Goal: Information Seeking & Learning: Learn about a topic

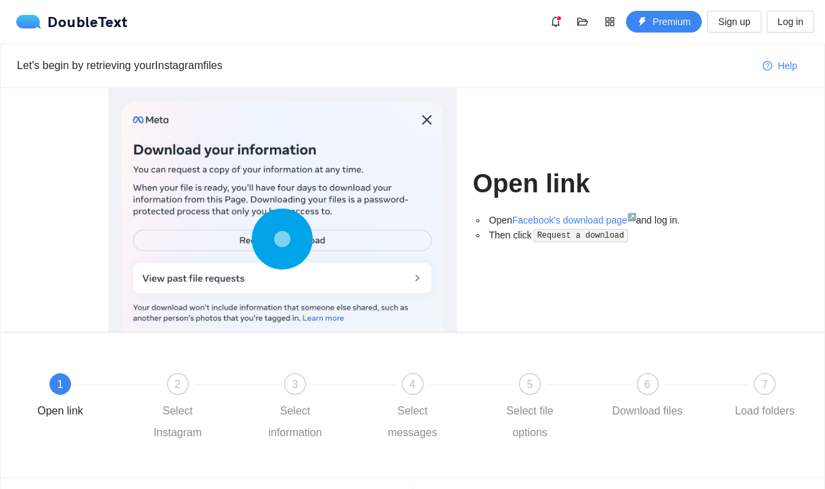
scroll to position [80, 0]
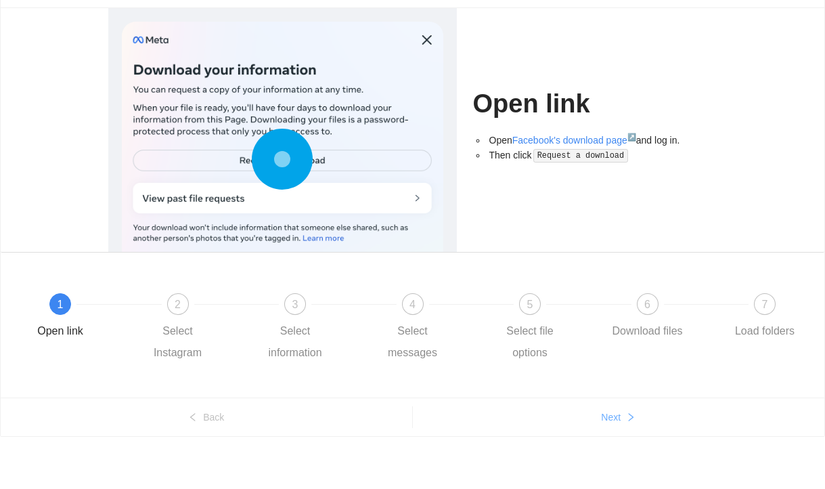
click at [609, 414] on span "Next" at bounding box center [611, 417] width 20 height 15
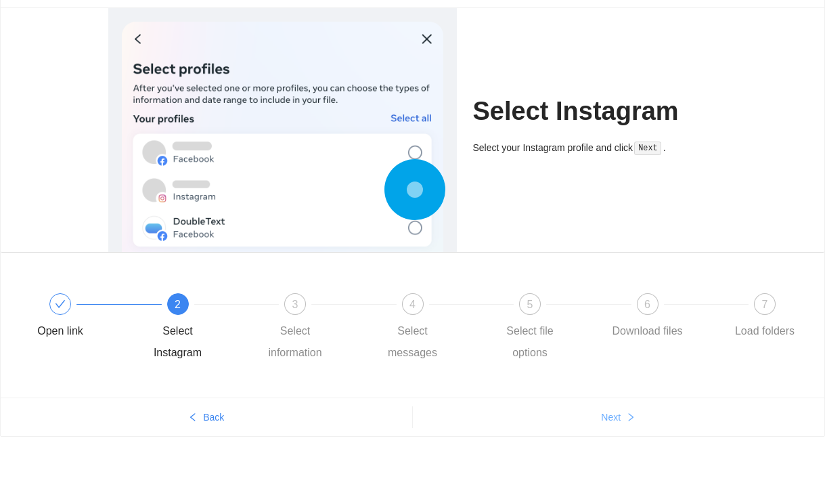
click at [609, 414] on span "Next" at bounding box center [611, 417] width 20 height 15
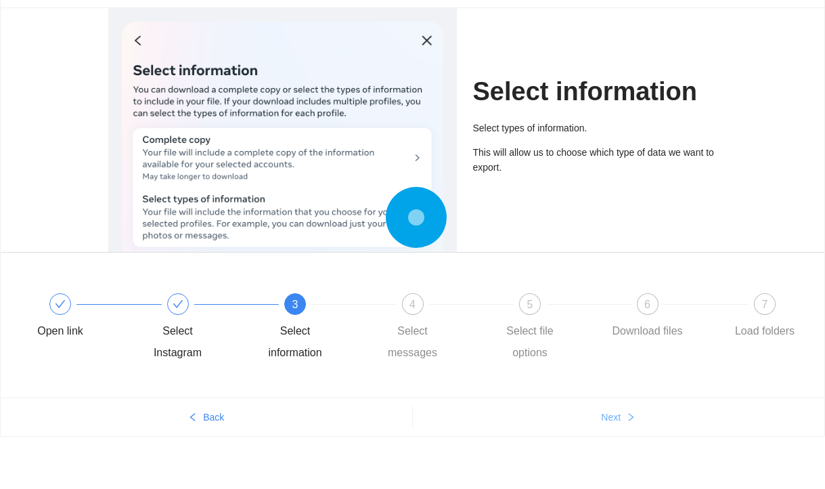
click at [609, 414] on span "Next" at bounding box center [611, 417] width 20 height 15
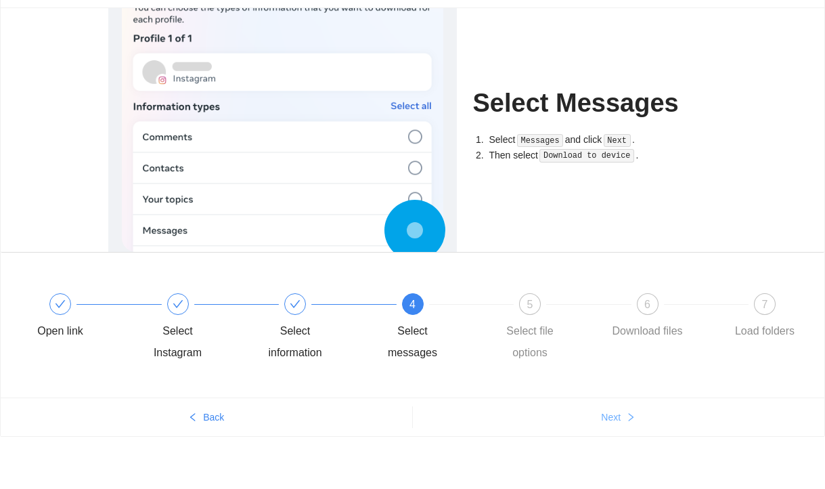
click at [609, 414] on span "Next" at bounding box center [611, 417] width 20 height 15
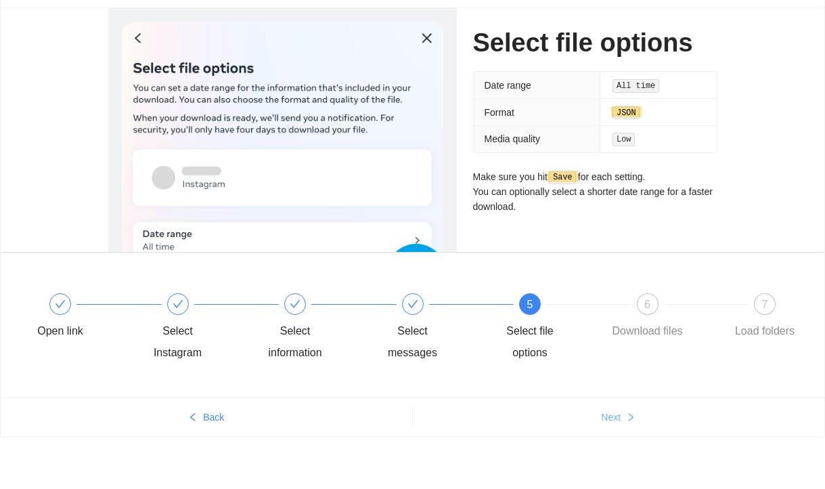
click at [609, 414] on span "Next" at bounding box center [611, 417] width 20 height 15
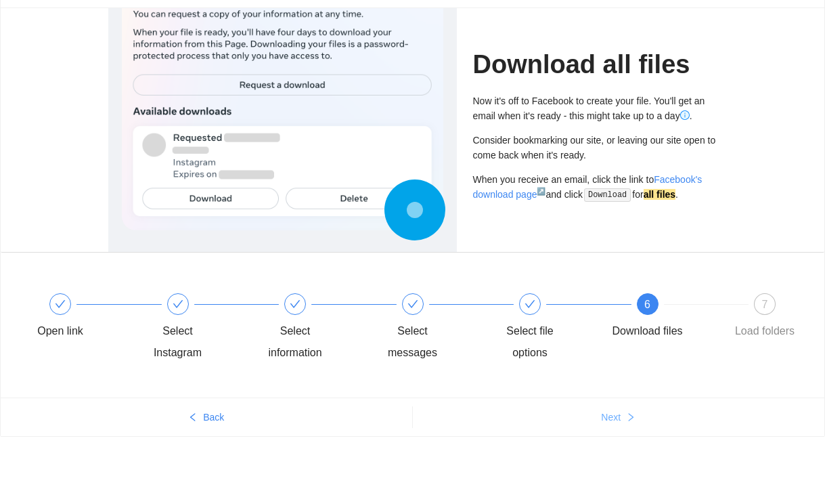
click at [609, 414] on span "Next" at bounding box center [611, 417] width 20 height 15
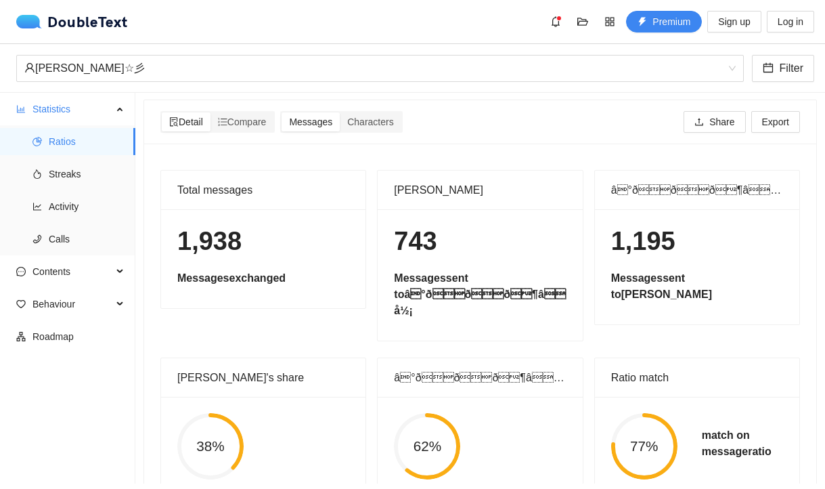
scroll to position [0, 0]
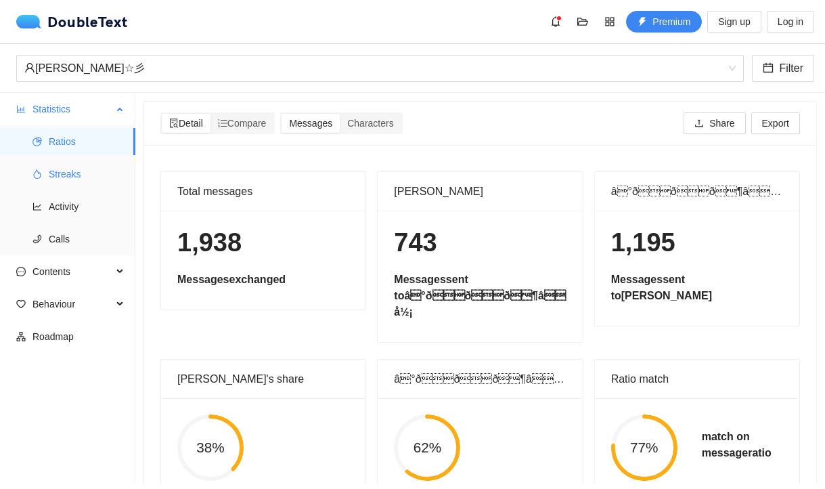
click at [85, 181] on span "Streaks" at bounding box center [87, 173] width 76 height 27
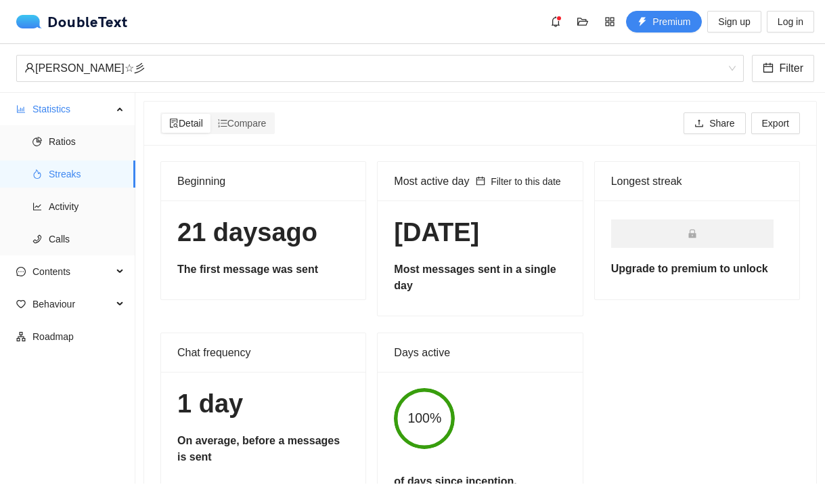
scroll to position [70, 0]
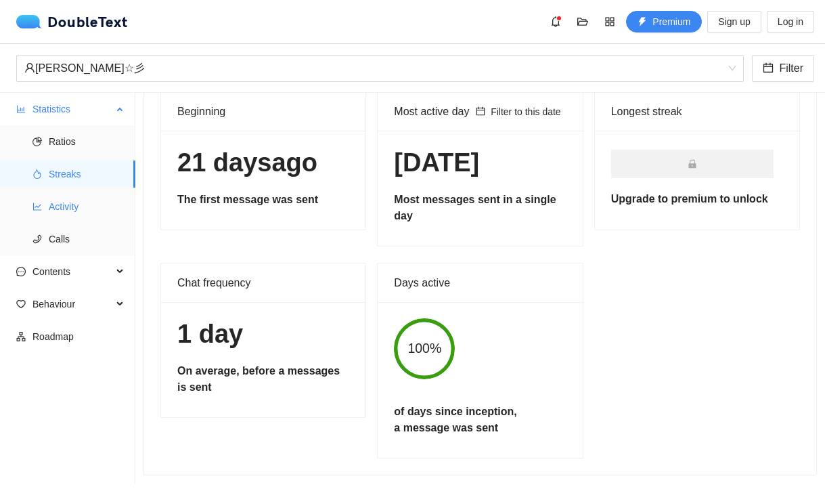
click at [61, 206] on span "Activity" at bounding box center [87, 206] width 76 height 27
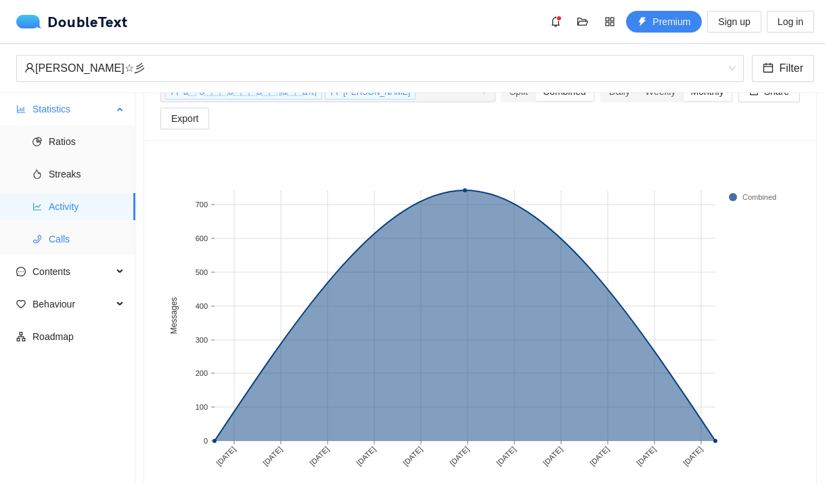
click at [86, 249] on span "Calls" at bounding box center [87, 238] width 76 height 27
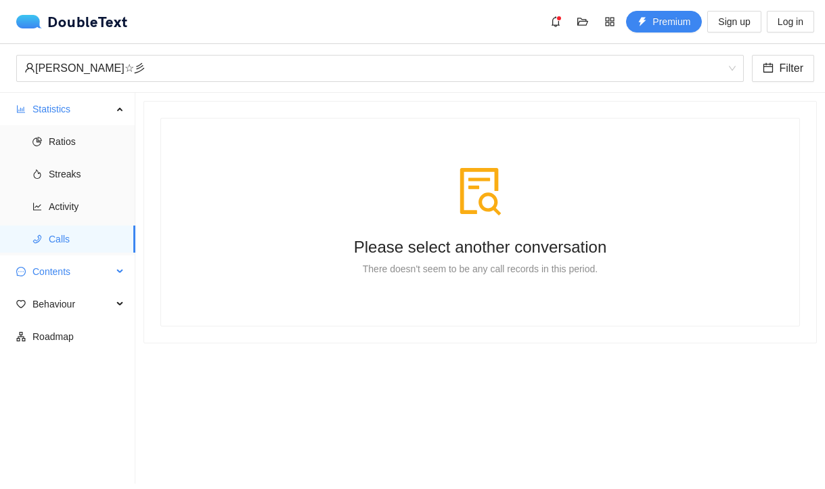
click at [60, 263] on span "Contents" at bounding box center [72, 271] width 80 height 27
click at [62, 345] on span "Emojis" at bounding box center [87, 336] width 76 height 27
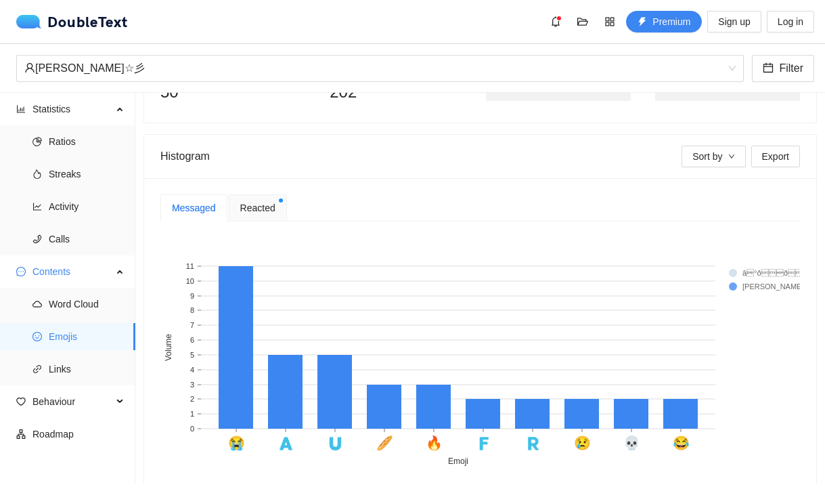
scroll to position [219, 0]
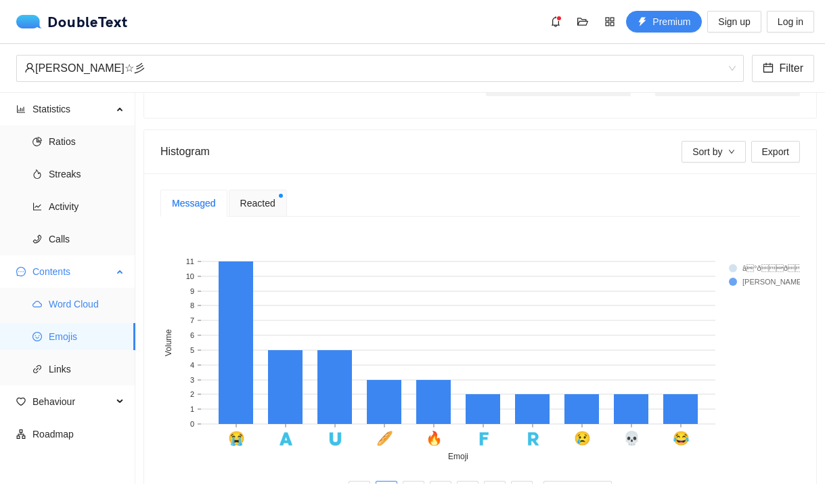
click at [83, 304] on span "Word Cloud" at bounding box center [87, 303] width 76 height 27
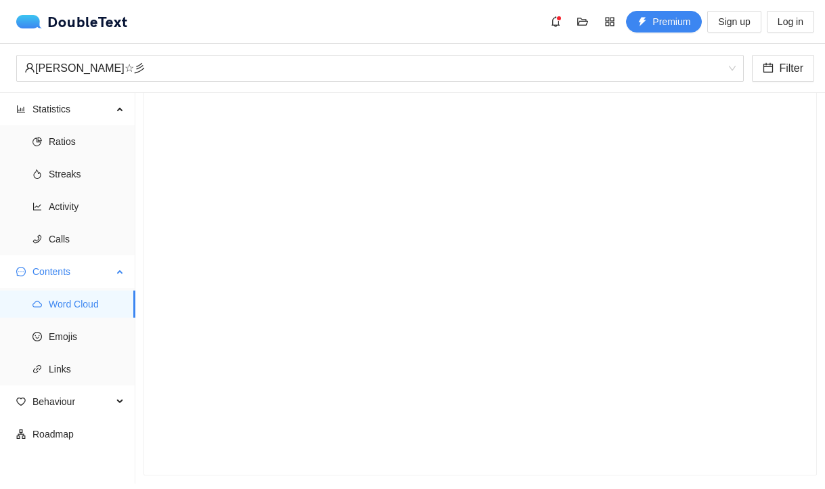
scroll to position [55, 0]
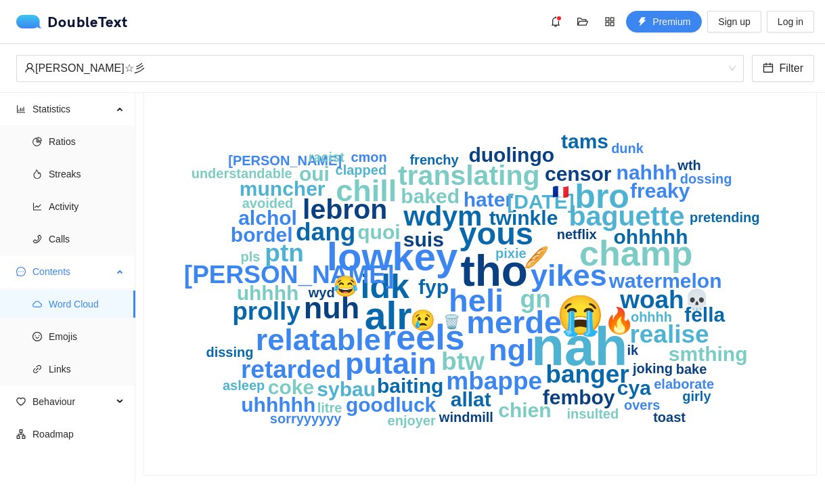
click at [105, 270] on span "Contents" at bounding box center [72, 271] width 80 height 27
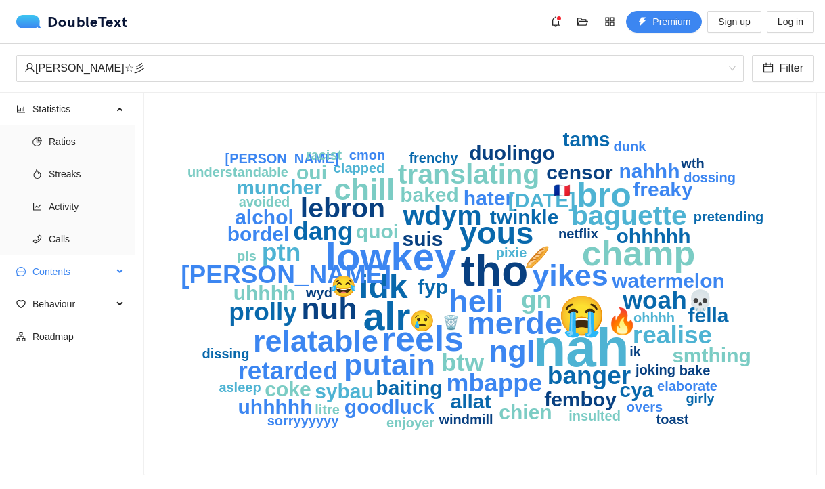
click at [103, 271] on span "Contents" at bounding box center [72, 271] width 80 height 27
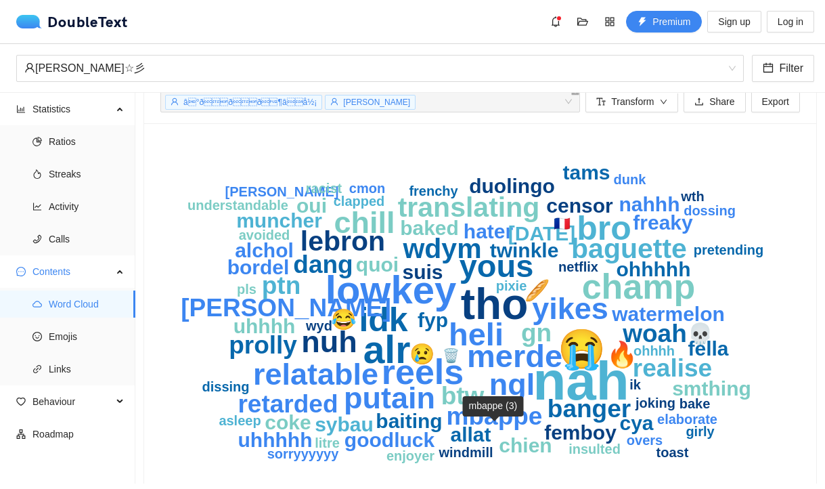
scroll to position [0, 0]
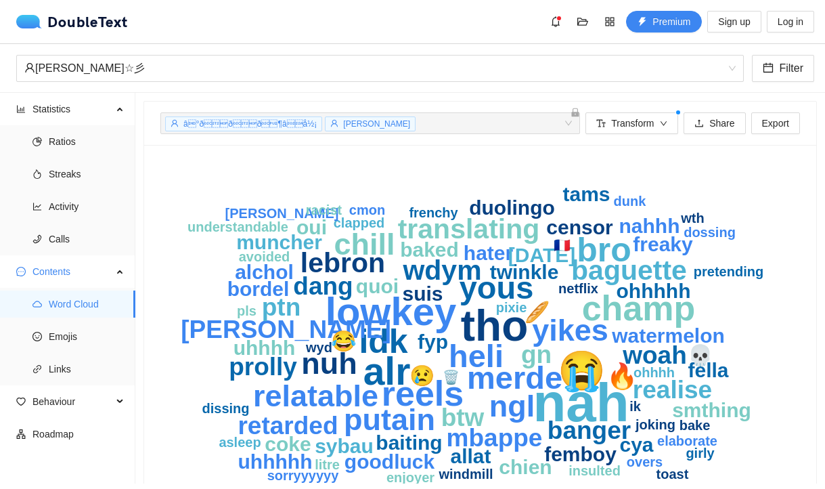
click at [286, 122] on span "â°ððð¶âå½¡" at bounding box center [249, 123] width 133 height 9
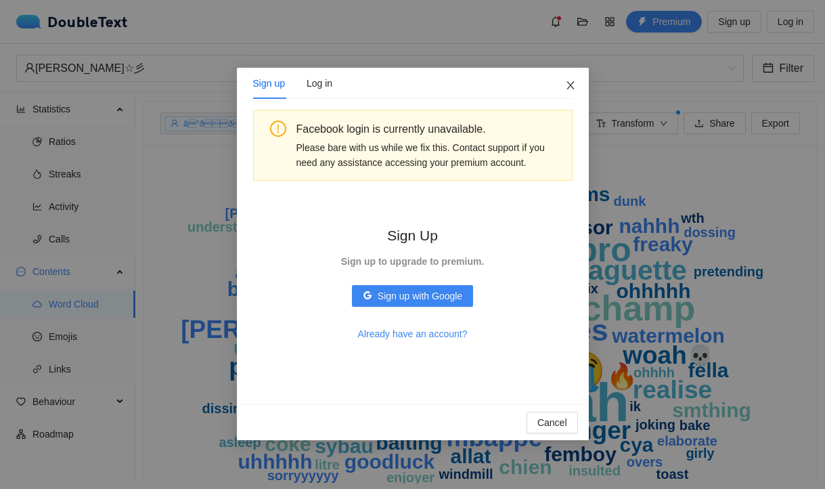
click at [576, 93] on span "Close" at bounding box center [570, 86] width 37 height 37
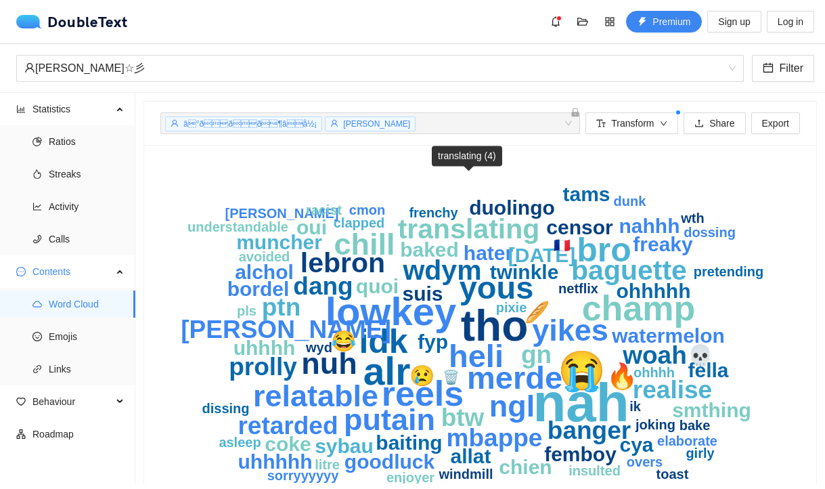
scroll to position [55, 0]
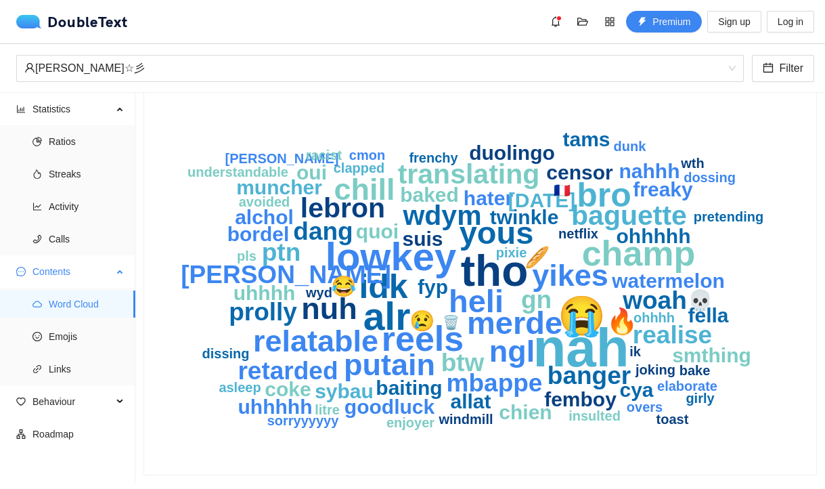
click at [53, 268] on span "Contents" at bounding box center [72, 271] width 80 height 27
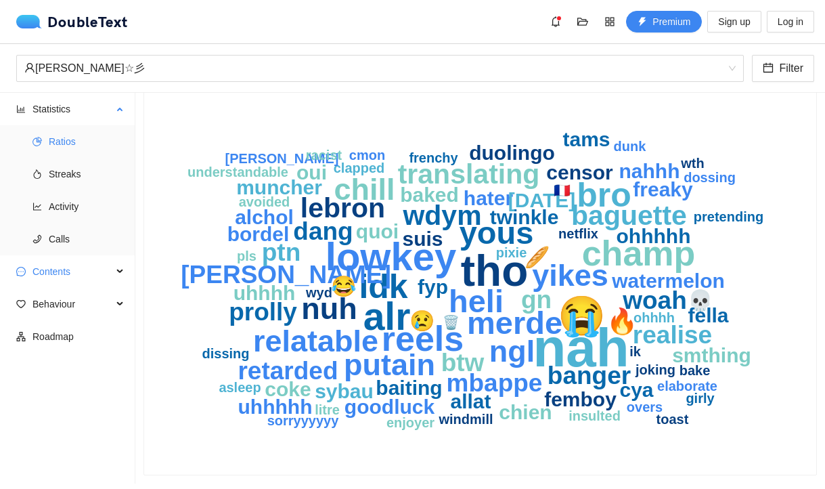
click at [66, 138] on span "Ratios" at bounding box center [87, 141] width 76 height 27
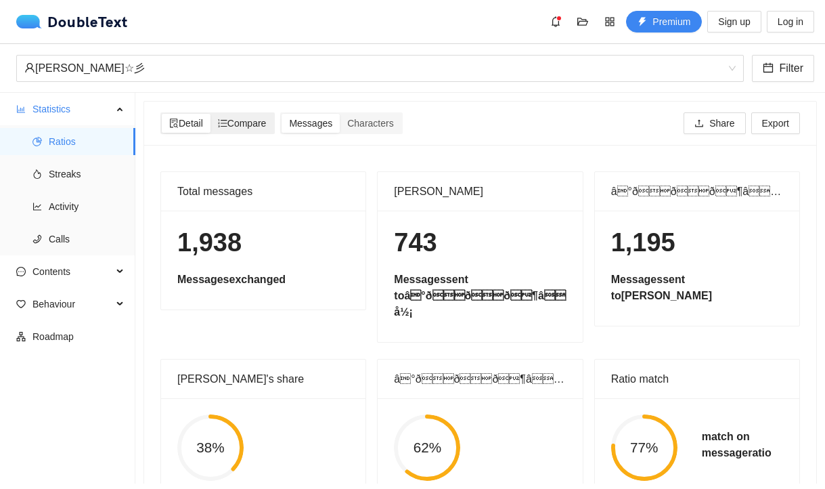
click at [242, 125] on span "Compare" at bounding box center [242, 123] width 49 height 11
click at [211, 114] on input "Compare" at bounding box center [211, 114] width 0 height 0
